Goal: Information Seeking & Learning: Understand process/instructions

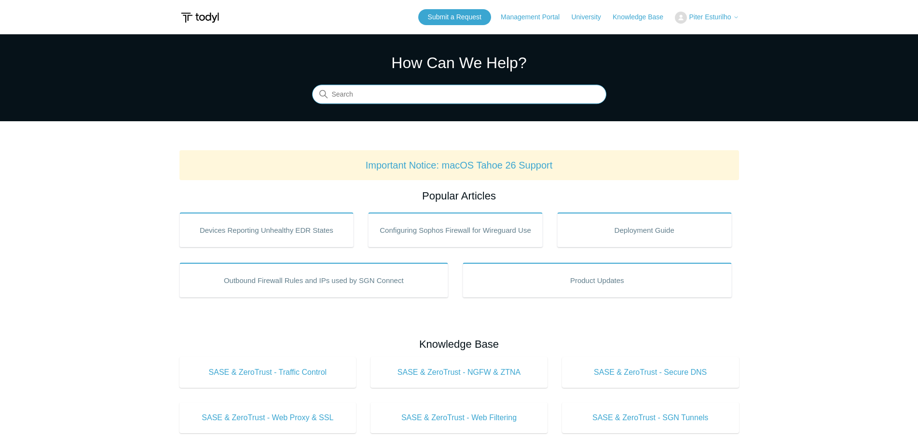
click at [387, 97] on input "Search" at bounding box center [459, 94] width 294 height 19
drag, startPoint x: 392, startPoint y: 97, endPoint x: 321, endPoint y: 97, distance: 70.9
click at [321, 97] on div "Search There are no matching results in this help center. Select Enter to searc…" at bounding box center [459, 94] width 294 height 19
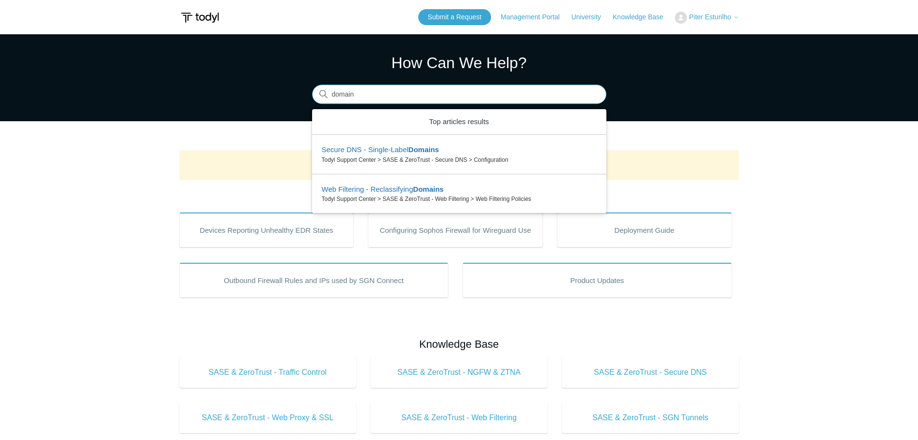
type input "domain"
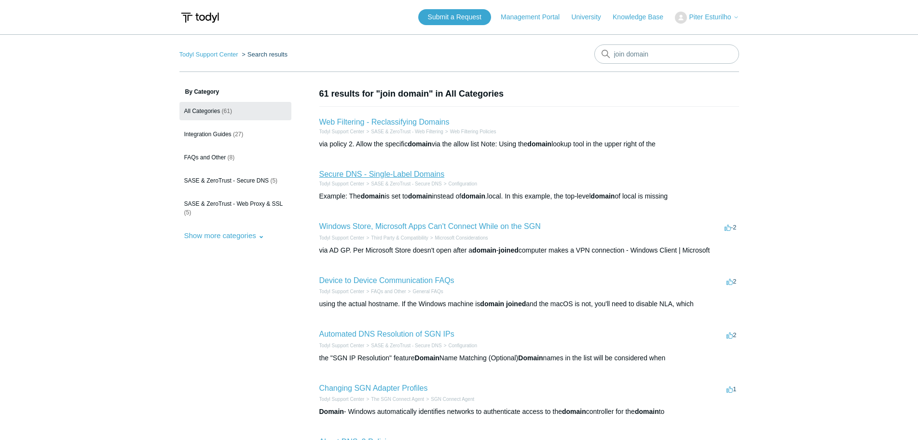
click at [421, 173] on link "Secure DNS - Single-Label Domains" at bounding box center [381, 174] width 125 height 8
click at [396, 280] on link "Device to Device Communication FAQs" at bounding box center [386, 280] width 135 height 8
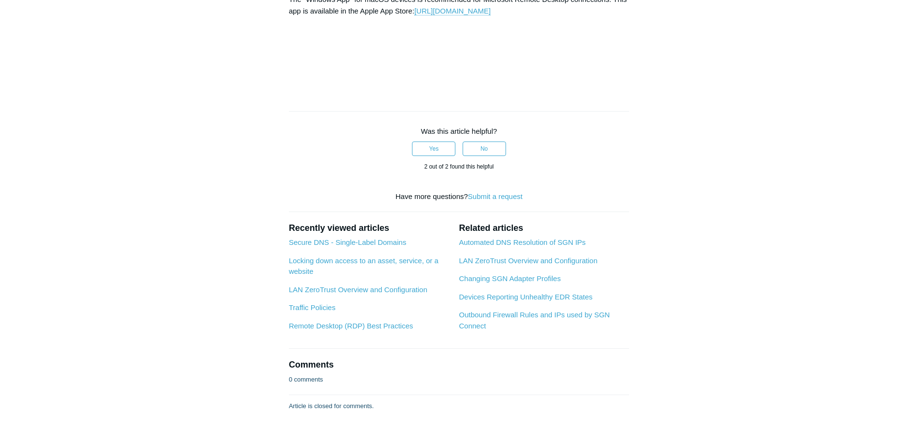
scroll to position [1496, 0]
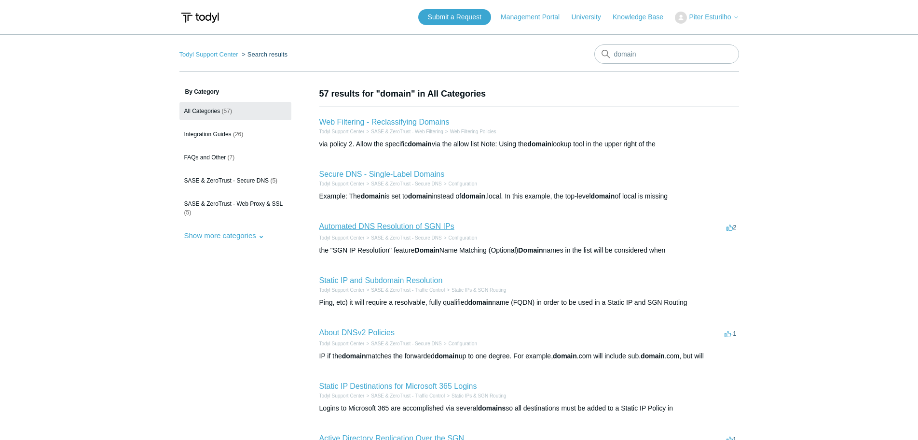
click at [410, 223] on link "Automated DNS Resolution of SGN IPs" at bounding box center [386, 226] width 135 height 8
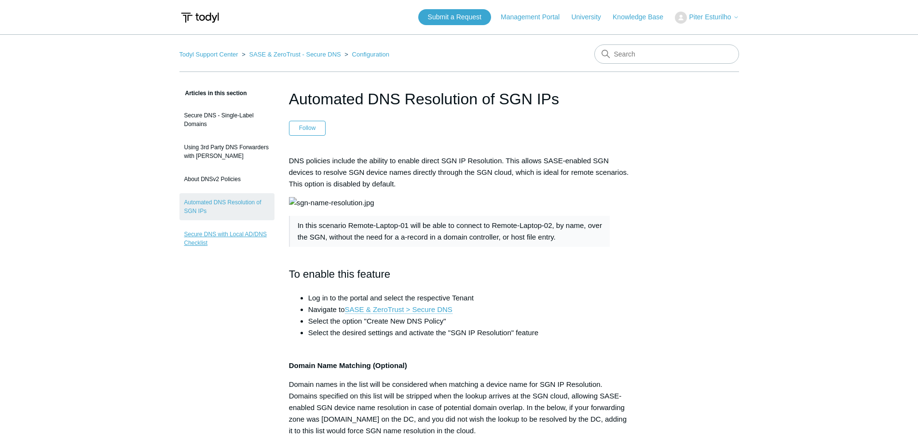
click at [224, 232] on link "Secure DNS with Local AD/DNS Checklist" at bounding box center [227, 238] width 95 height 27
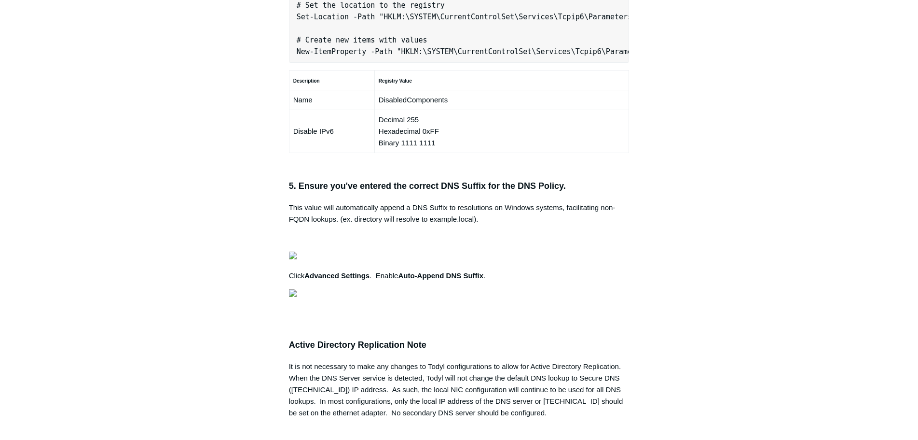
drag, startPoint x: 624, startPoint y: 179, endPoint x: 294, endPoint y: 180, distance: 330.1
copy pre "New-NetFirewallRule -DisplayName "Todyl SGN Network" -Direction Inbound -Progra…"
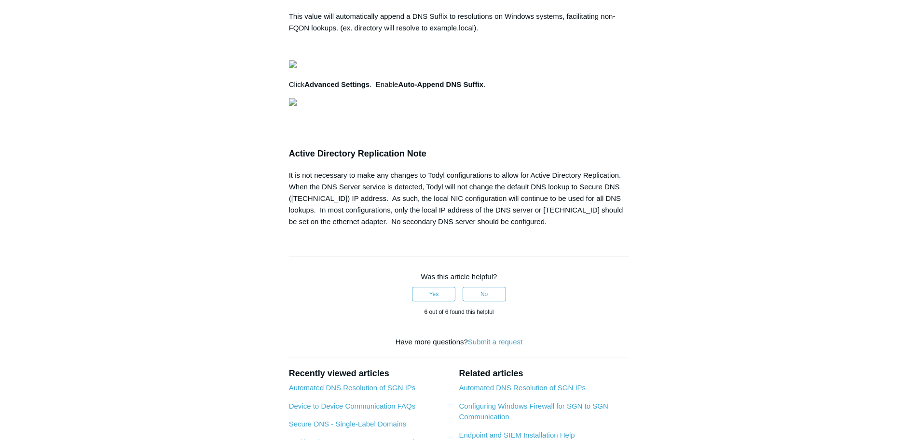
scroll to position [869, 0]
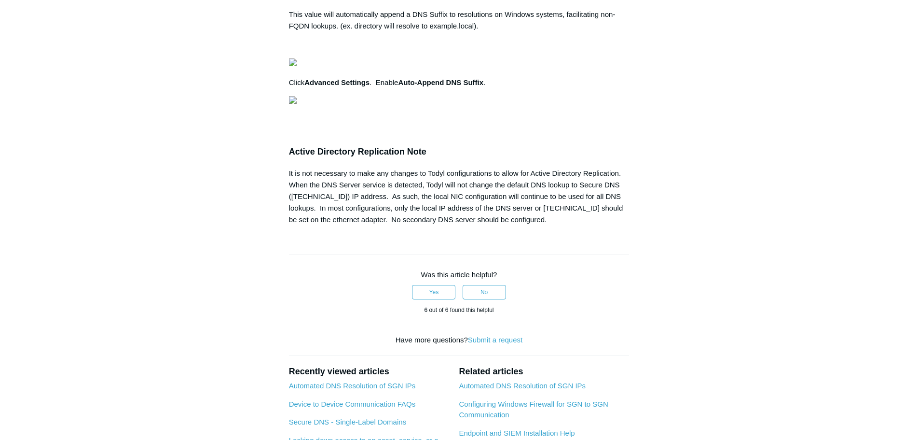
drag, startPoint x: 298, startPoint y: 263, endPoint x: 608, endPoint y: 265, distance: 309.3
copy pre "Set-Location -Path "HKLM:\SYSTEM\CurrentControlSet\Services\Tcpip6\Parameters""
drag, startPoint x: 297, startPoint y: 294, endPoint x: 670, endPoint y: 297, distance: 373.0
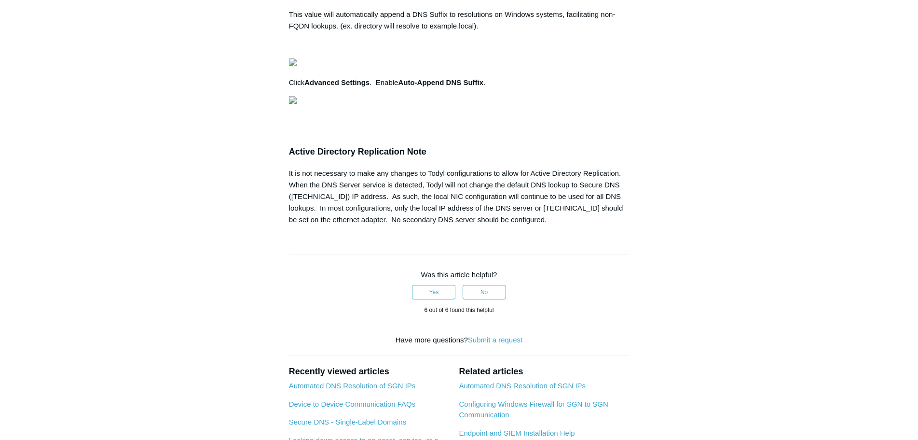
copy pre "New-ItemProperty -Path "HKLM:\SYSTEM\CurrentControlSet\Services\Tcpip6\Paramete…"
